Goal: Information Seeking & Learning: Learn about a topic

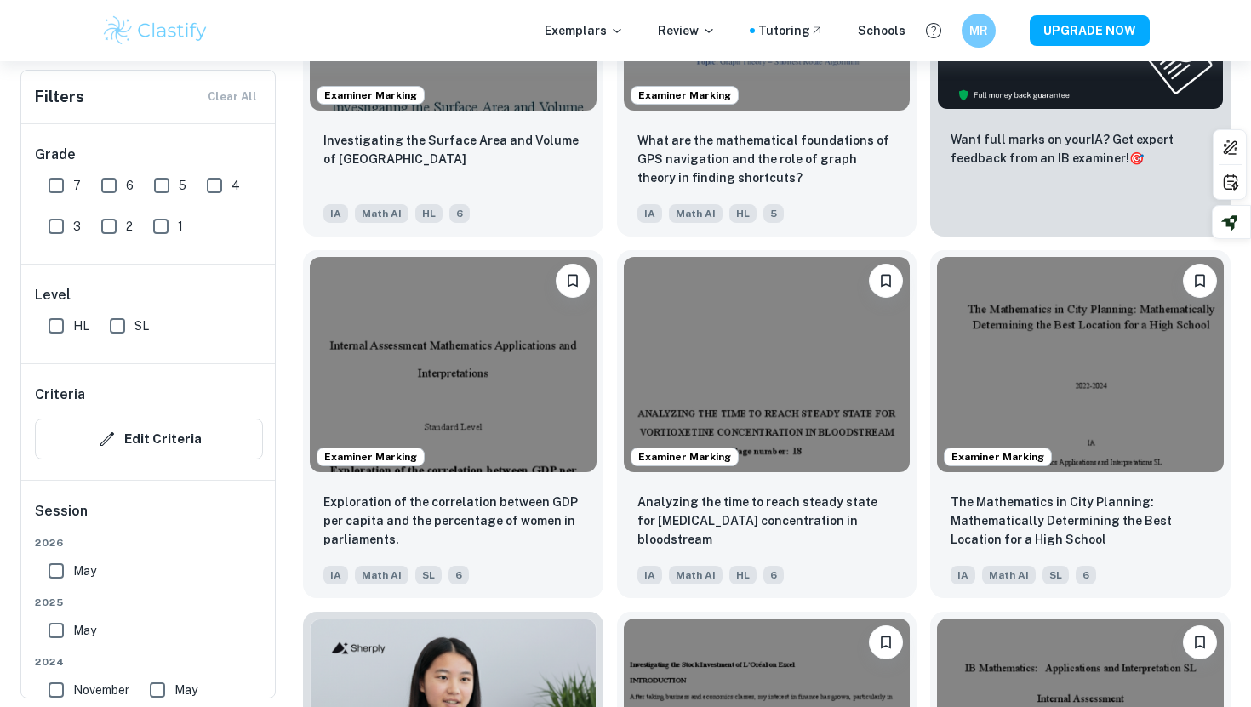
scroll to position [714, 0]
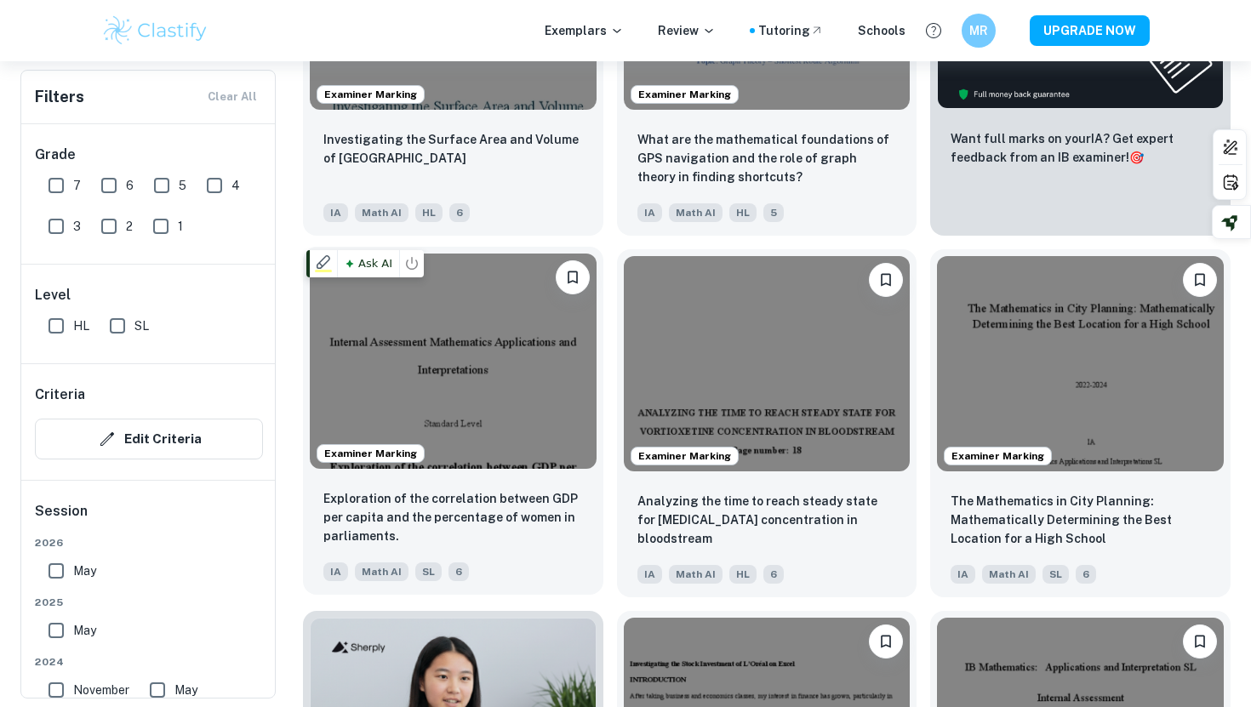
click at [546, 391] on img at bounding box center [453, 361] width 287 height 214
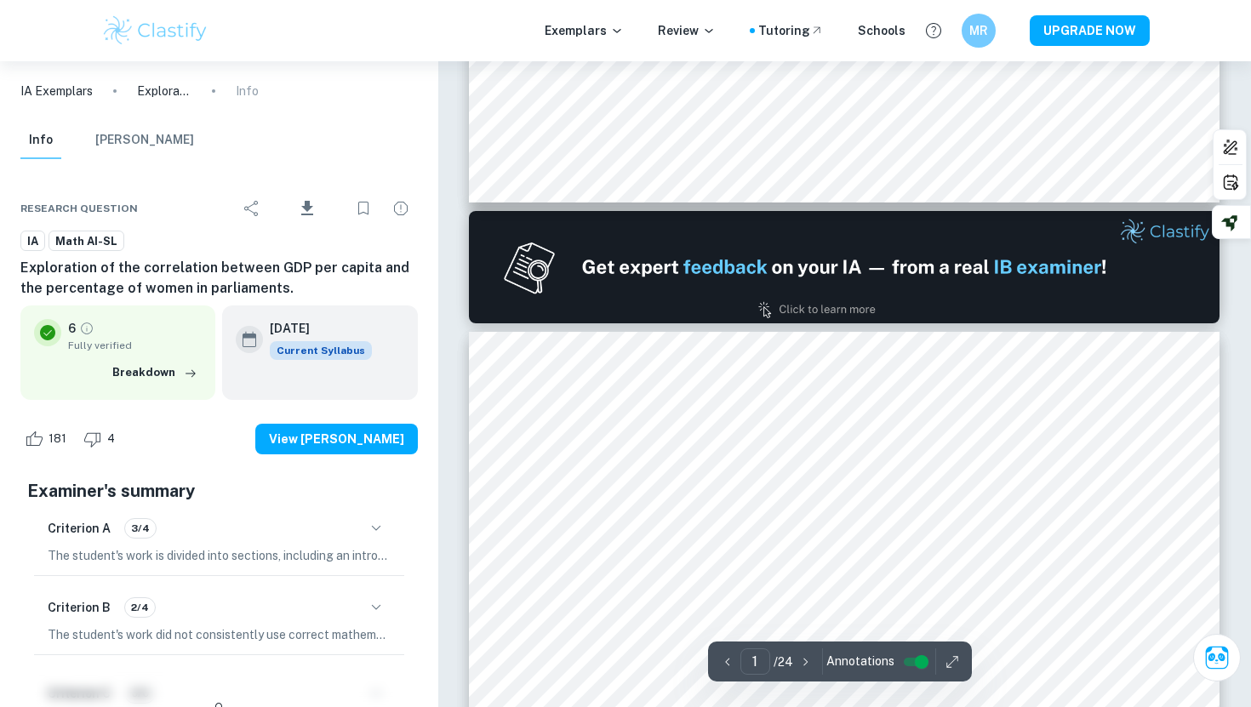
type input "2"
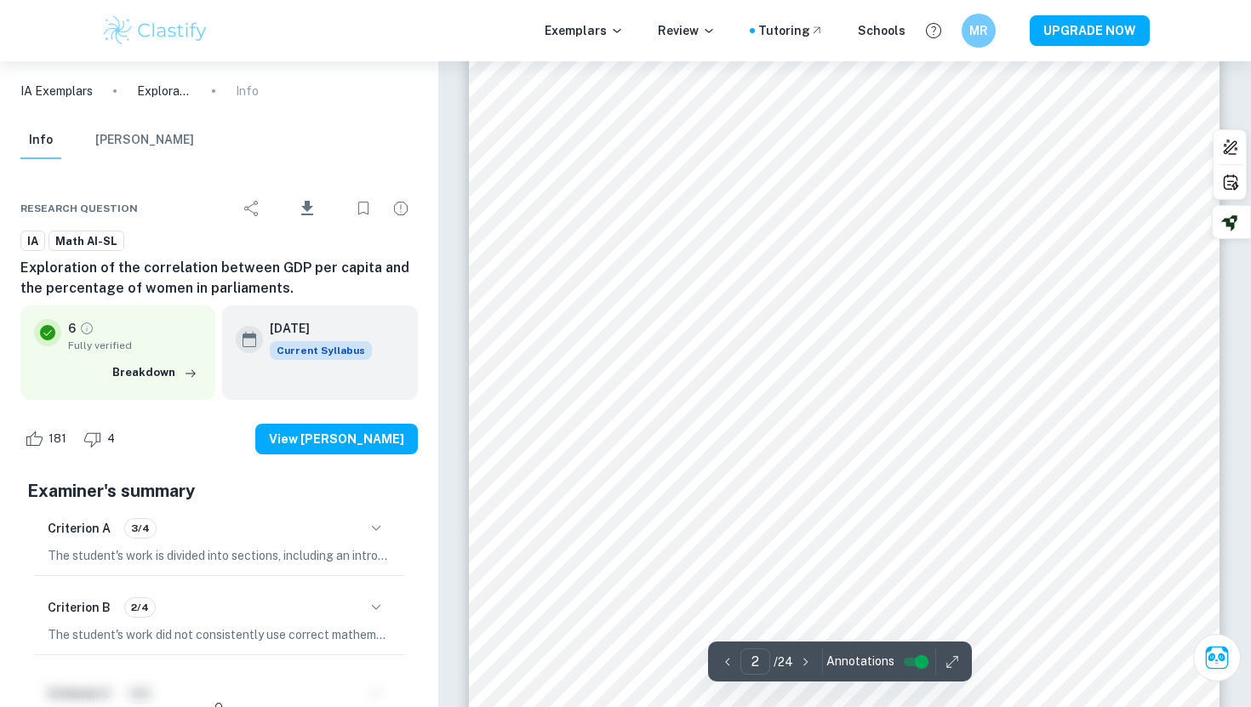
scroll to position [1314, 0]
click at [950, 675] on div "2 ​ / 24 Annotations" at bounding box center [840, 662] width 264 height 40
click at [950, 656] on icon "button" at bounding box center [952, 662] width 17 height 17
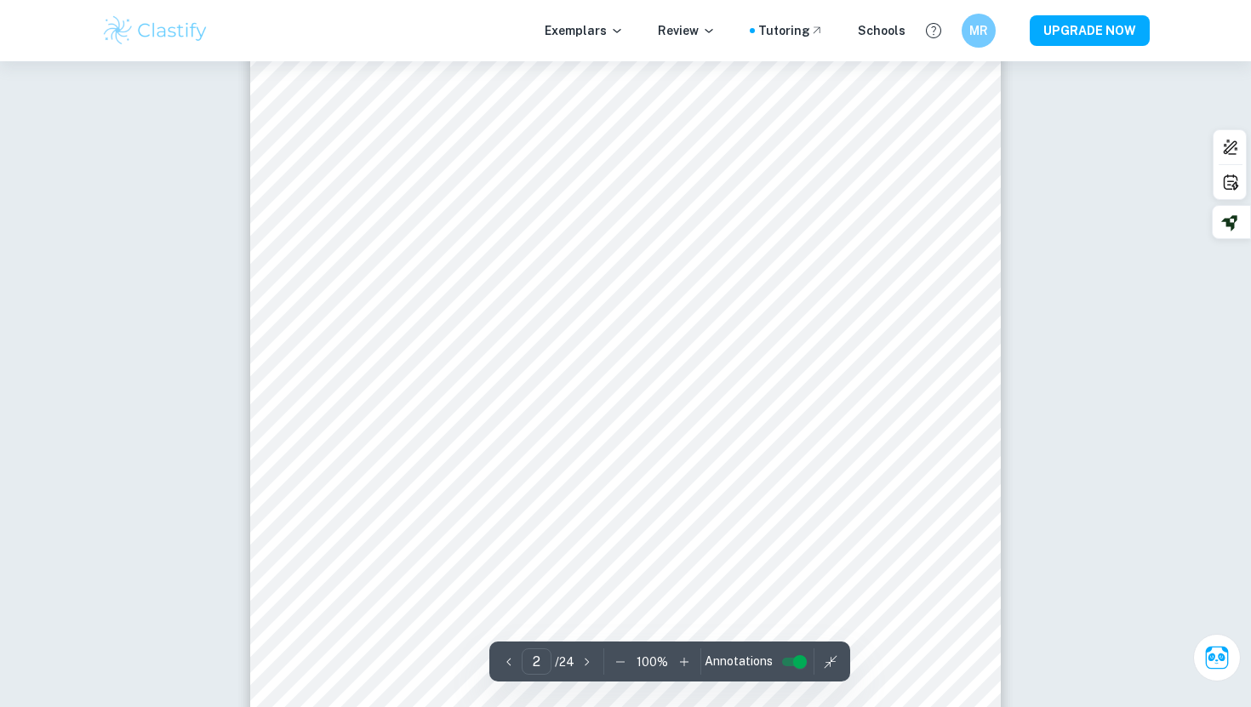
click at [625, 660] on icon "button" at bounding box center [620, 662] width 17 height 17
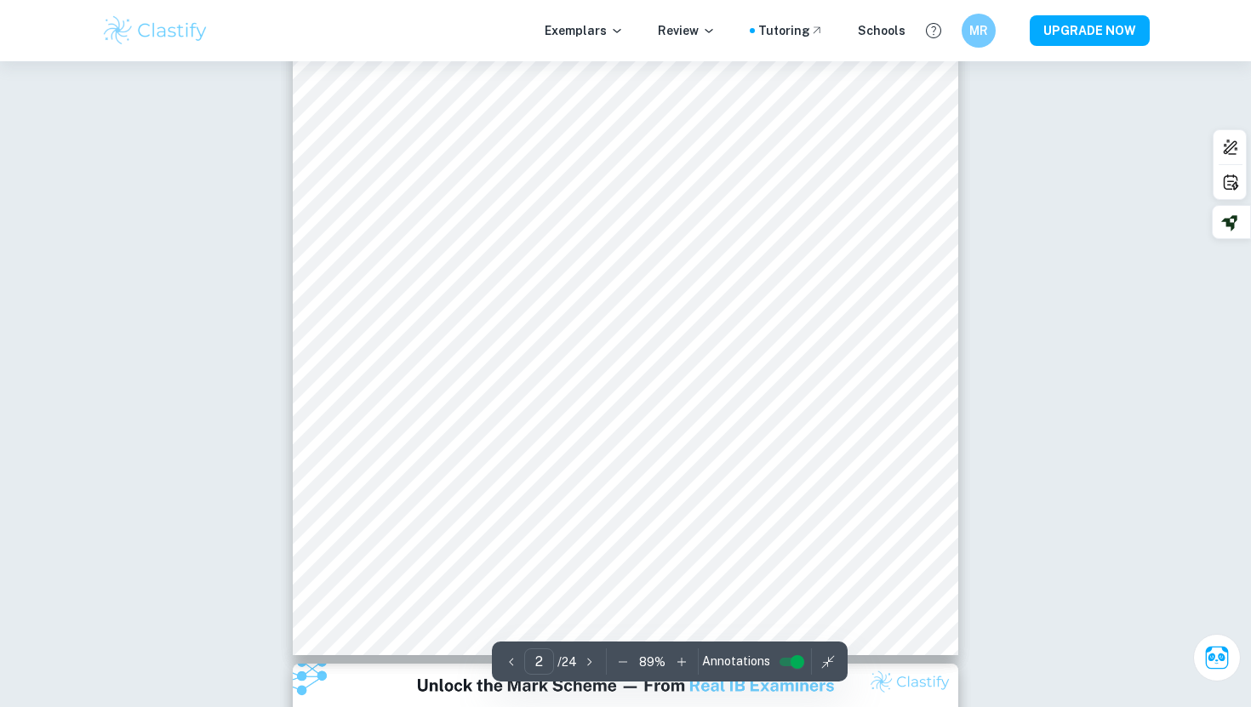
click at [622, 660] on icon "button" at bounding box center [622, 662] width 17 height 17
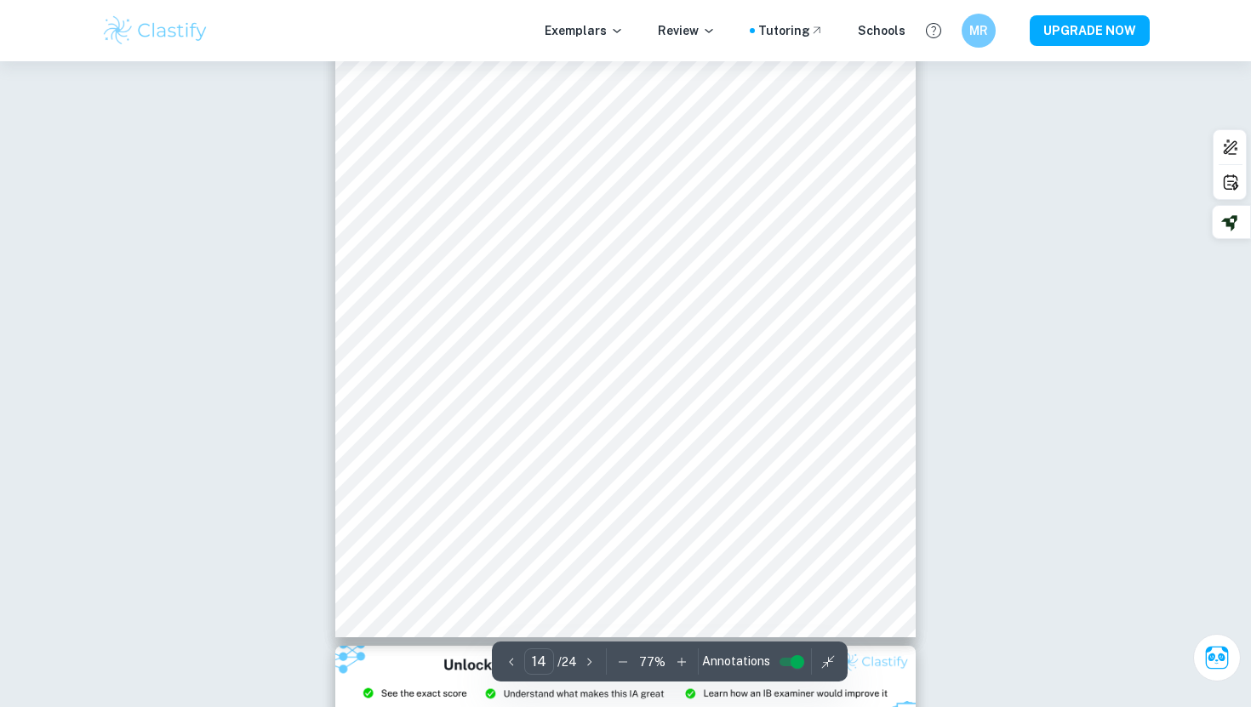
scroll to position [10021, 0]
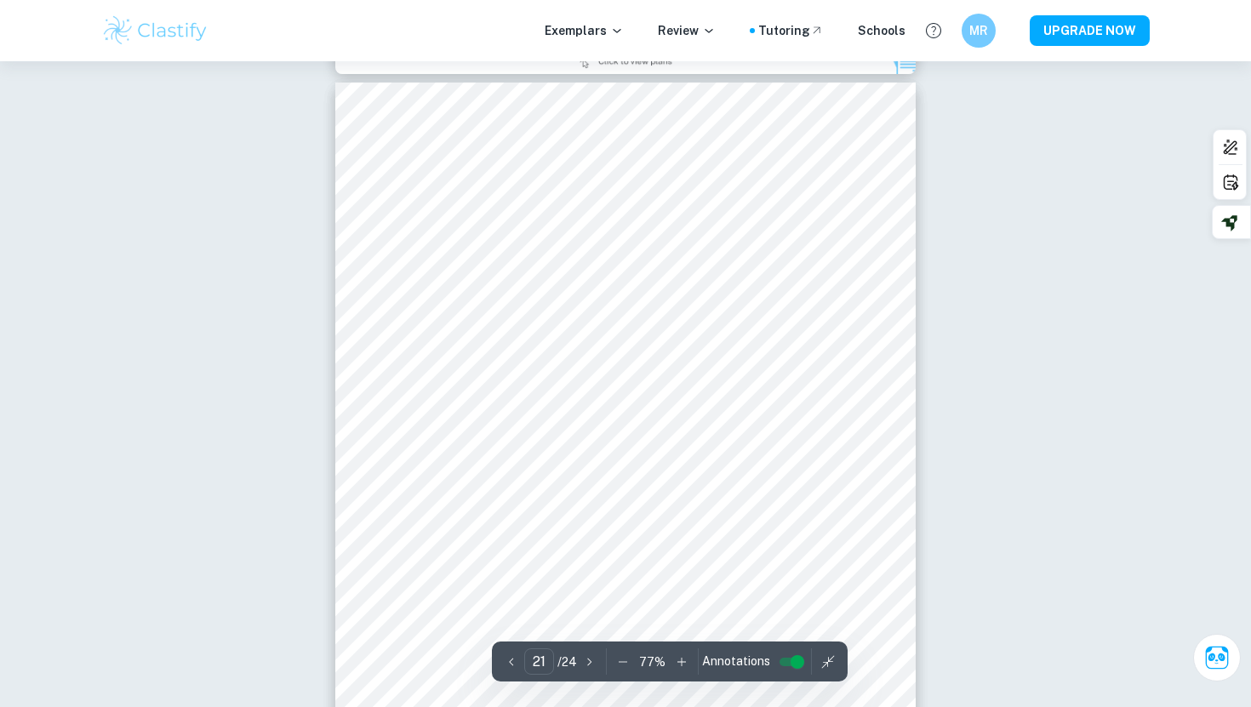
type input "20"
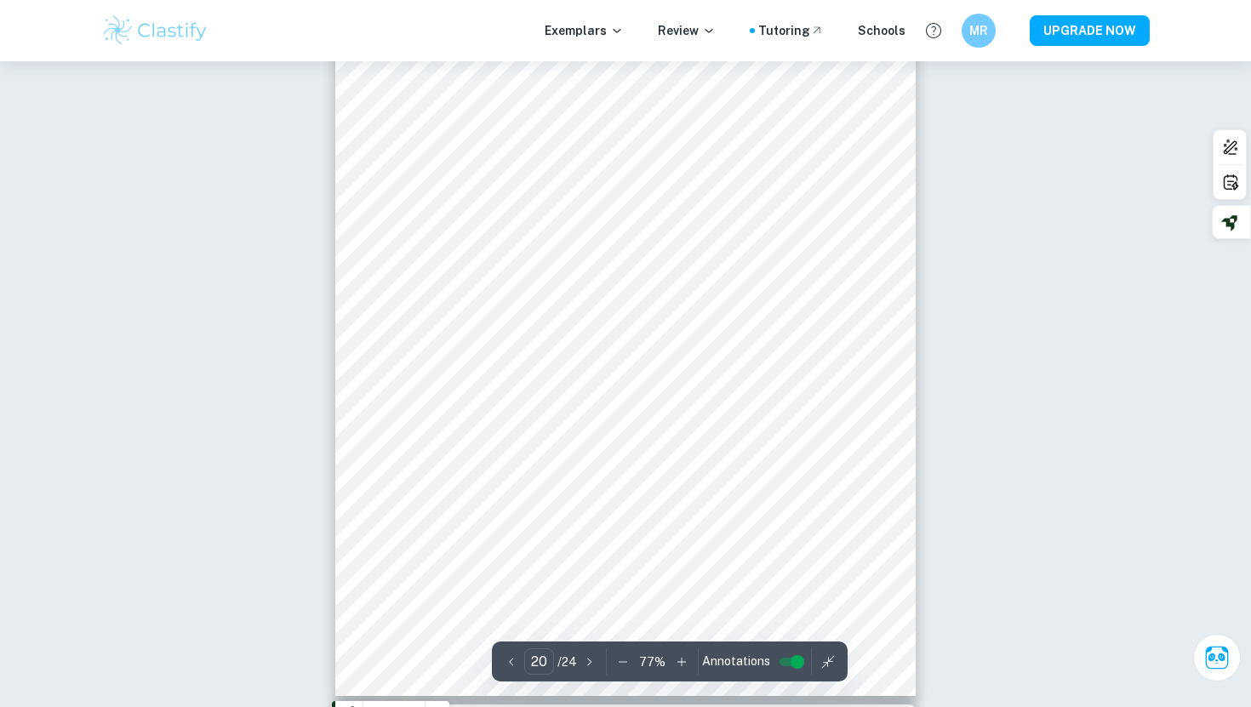
scroll to position [14827, 0]
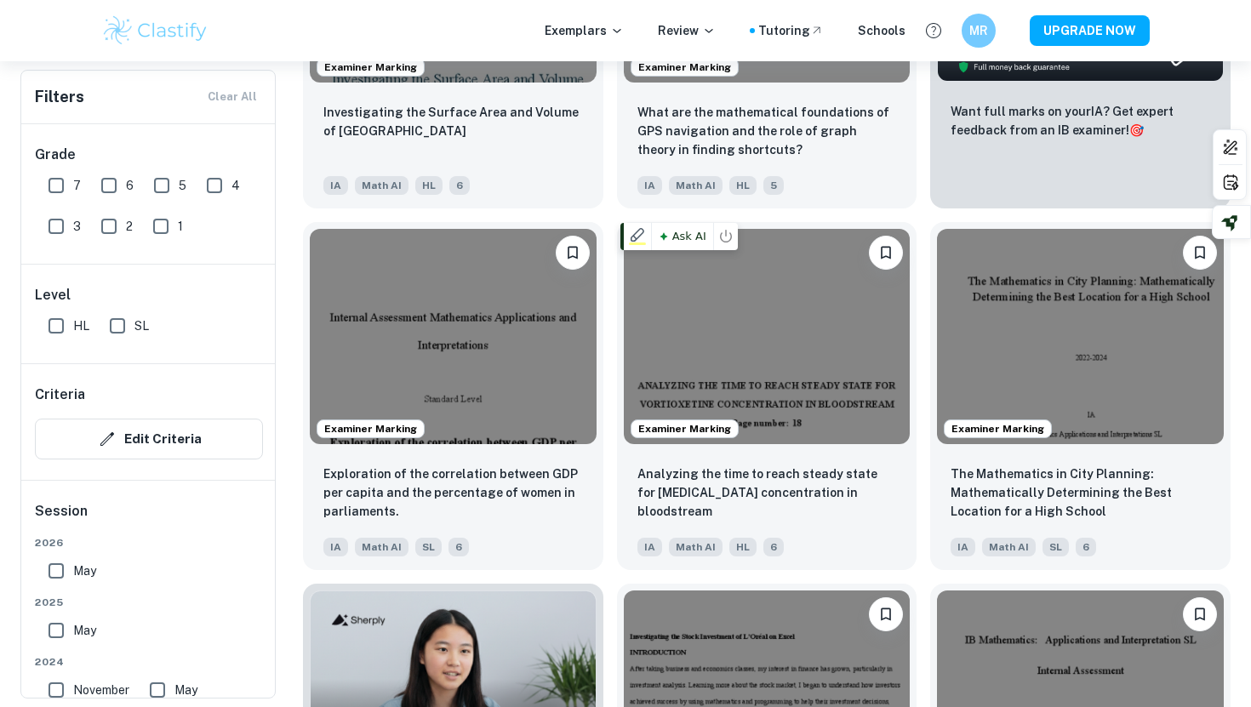
scroll to position [745, 0]
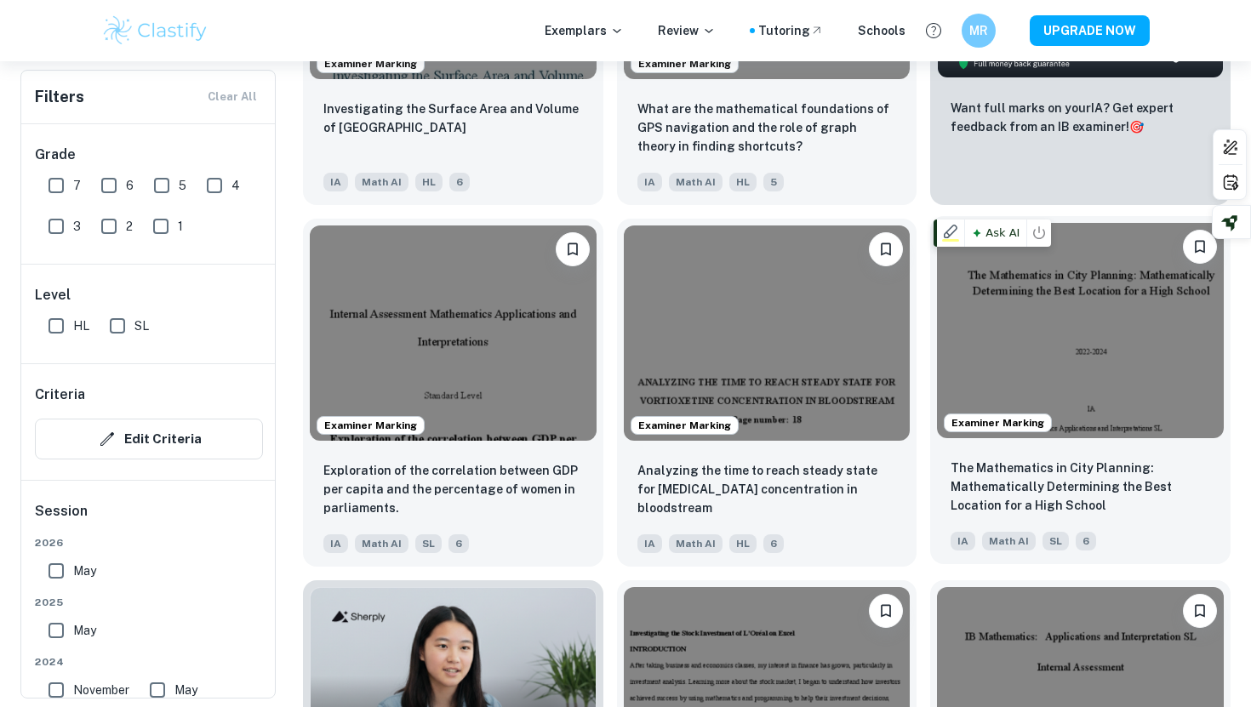
click at [1122, 361] on img at bounding box center [1080, 330] width 287 height 214
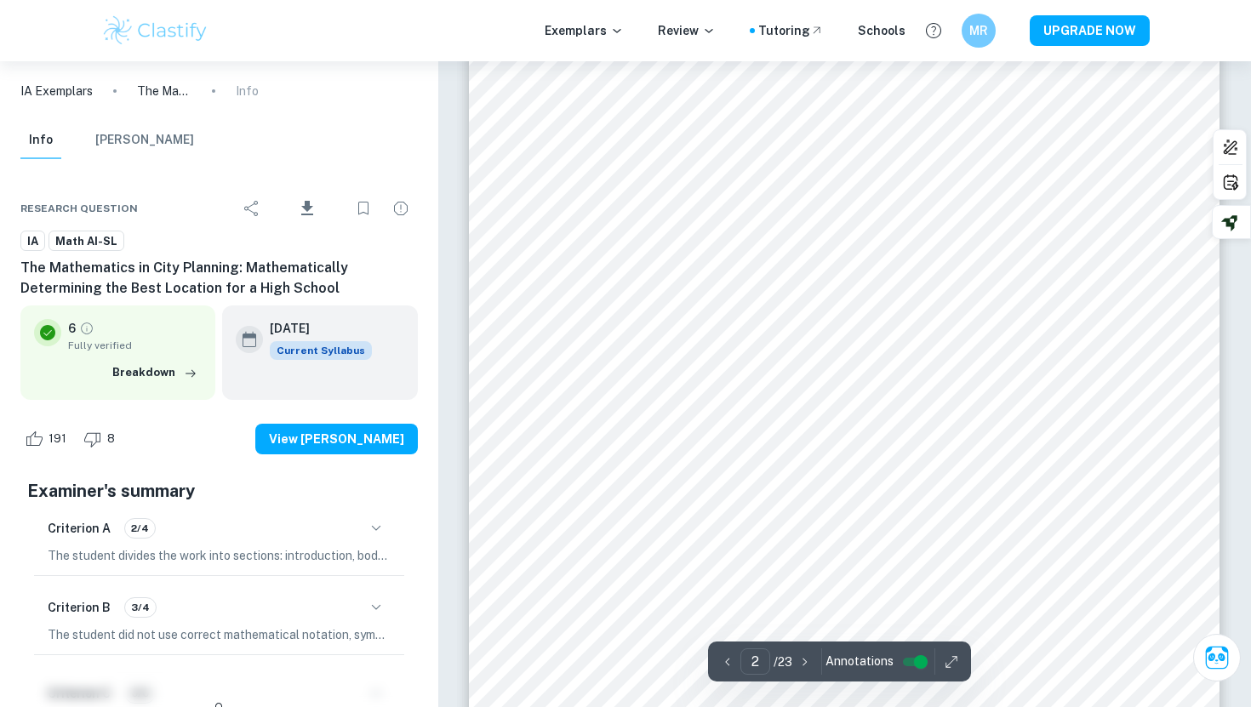
scroll to position [1266, 0]
type input "17"
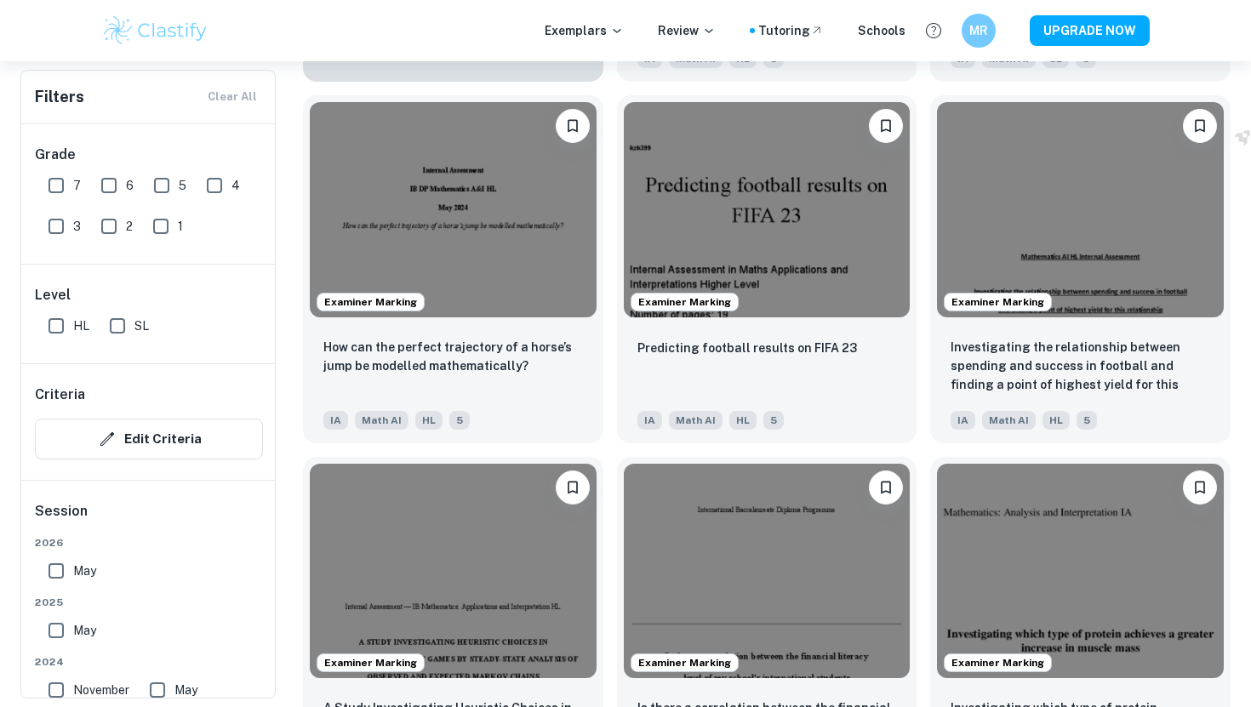
scroll to position [1594, 0]
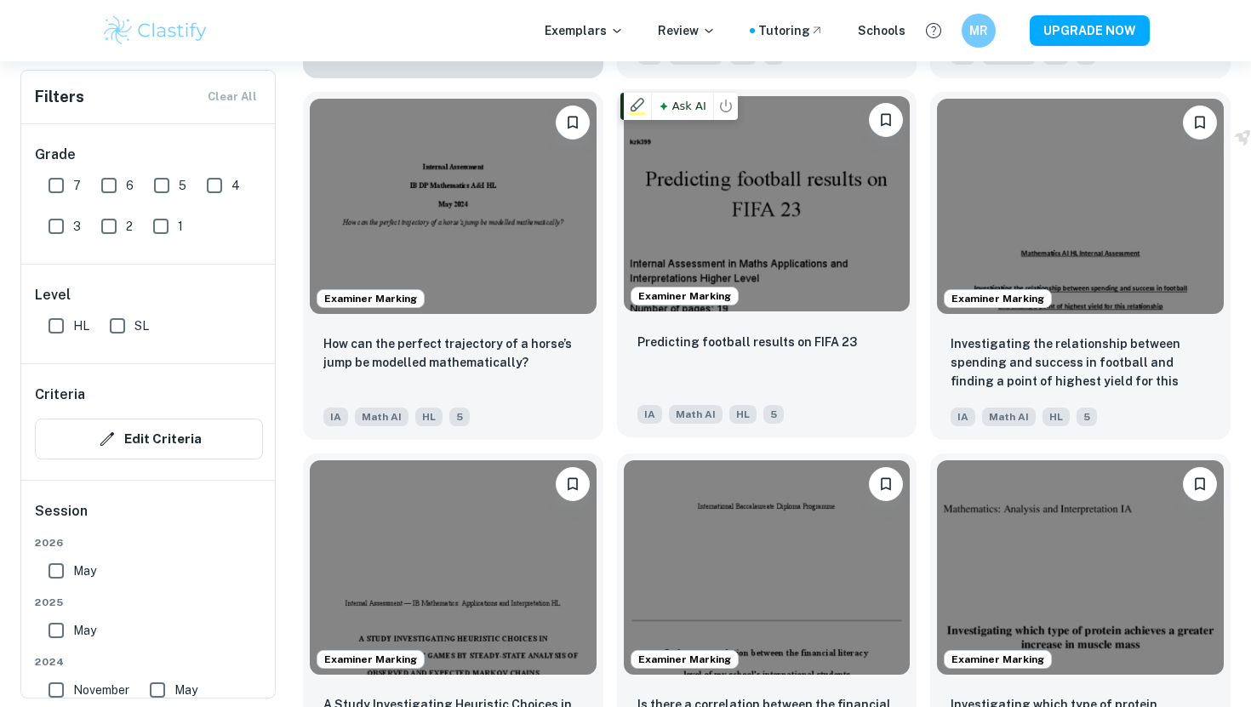
click at [885, 163] on img at bounding box center [767, 203] width 287 height 214
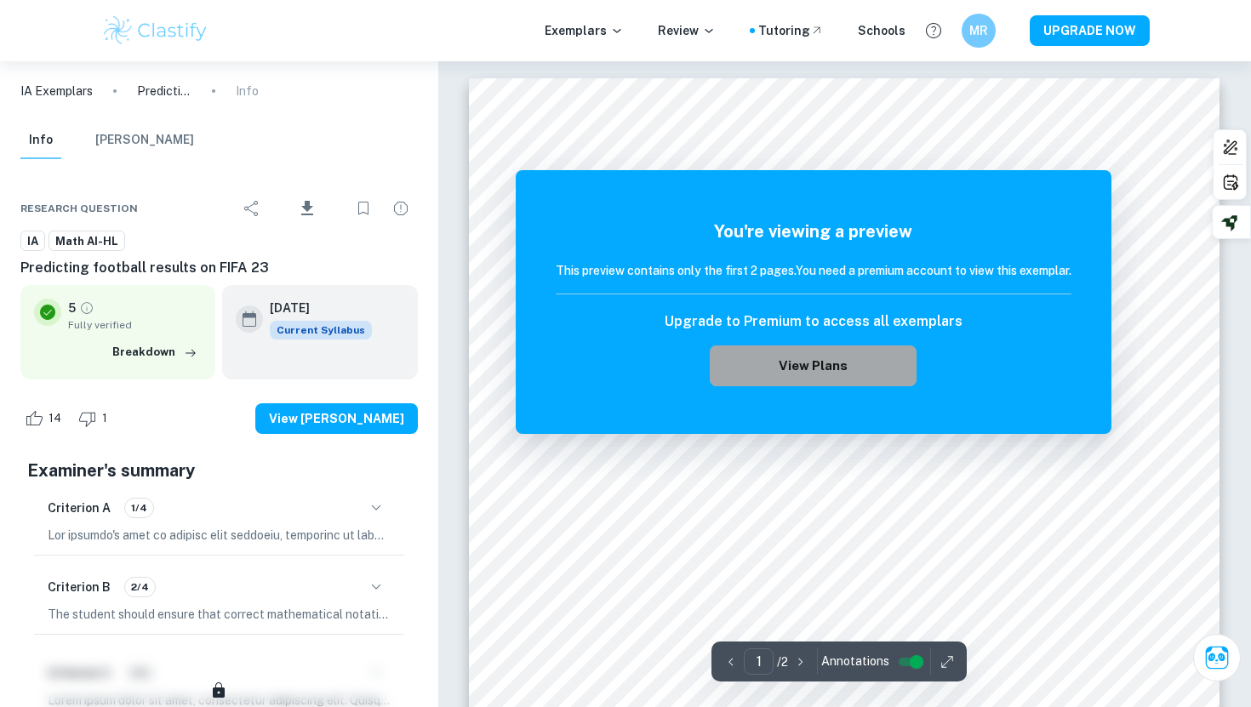
click at [808, 374] on button "View Plans" at bounding box center [813, 366] width 206 height 41
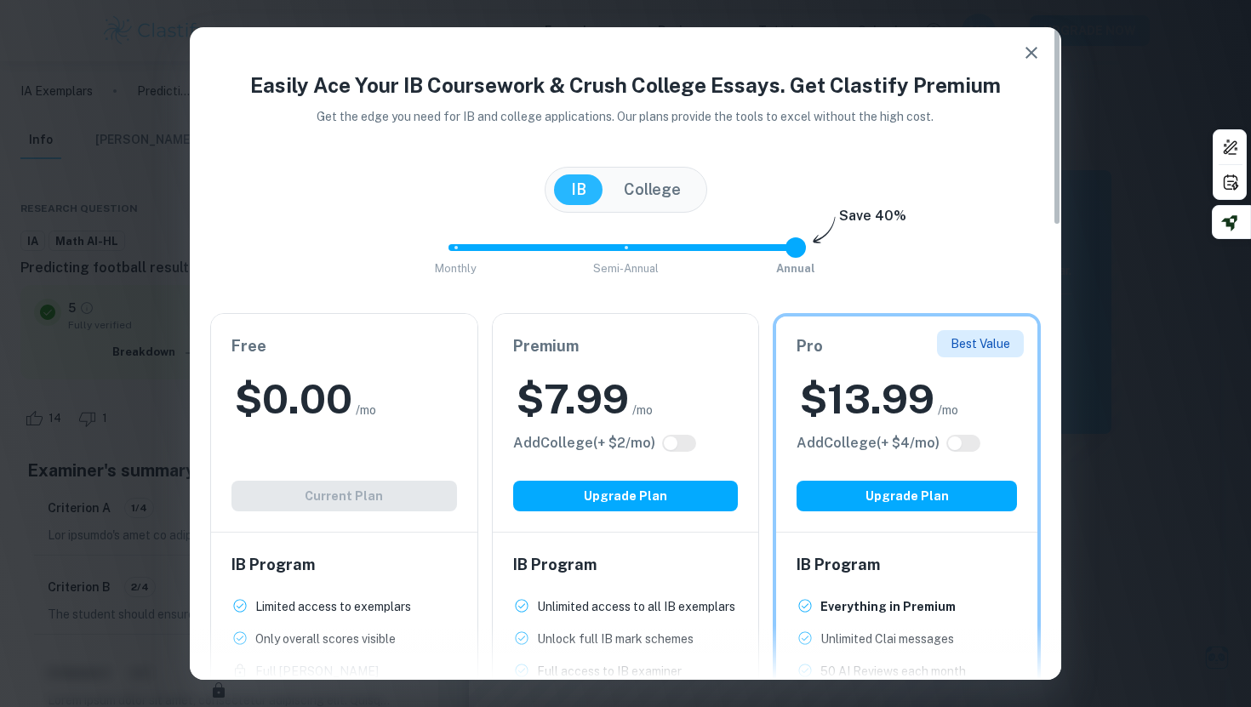
click at [1041, 53] on button "button" at bounding box center [1031, 53] width 34 height 34
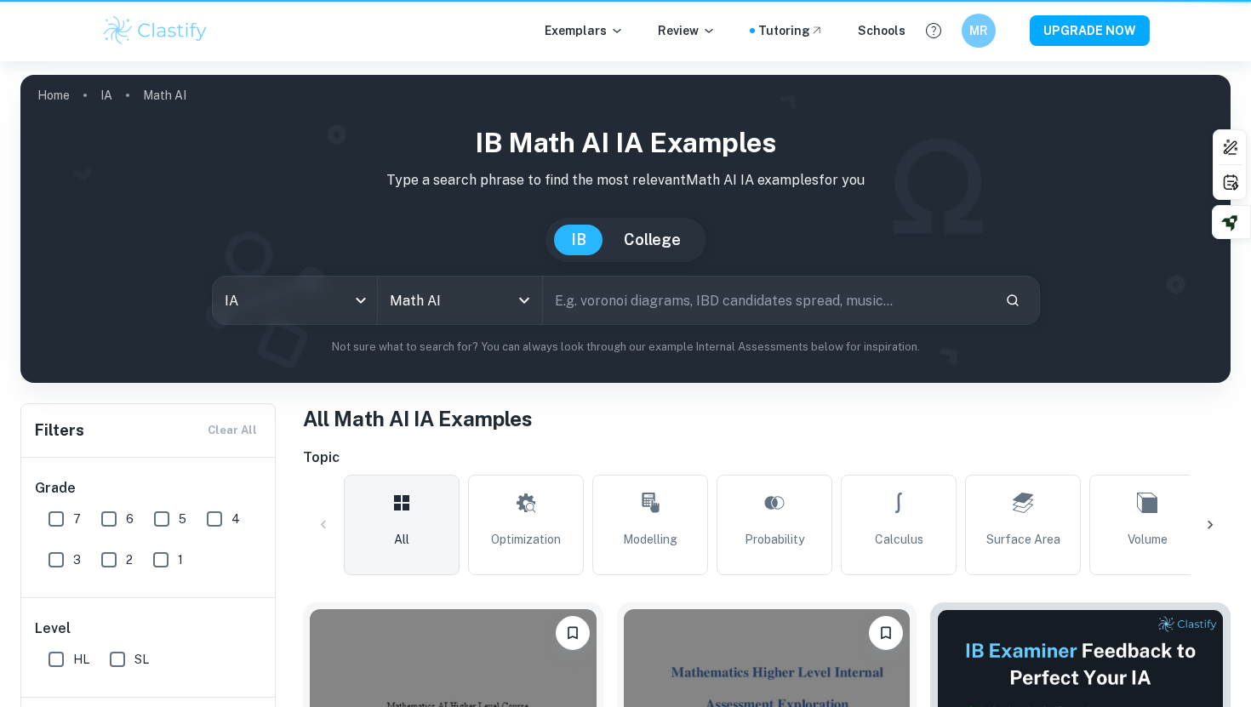
scroll to position [1594, 0]
